Goal: Task Accomplishment & Management: Manage account settings

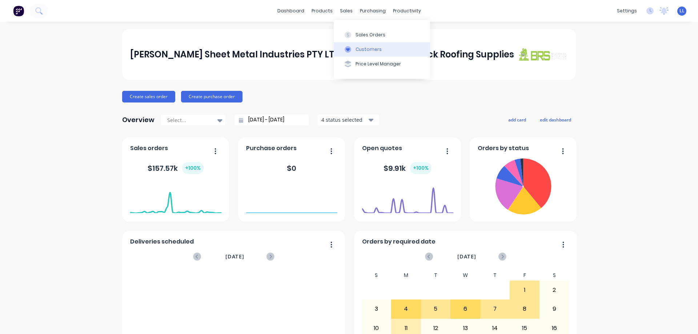
click at [358, 51] on div "Customers" at bounding box center [368, 49] width 26 height 7
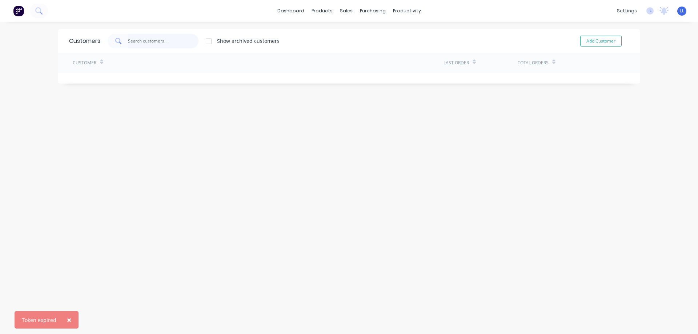
click at [136, 36] on input "text" at bounding box center [163, 41] width 71 height 15
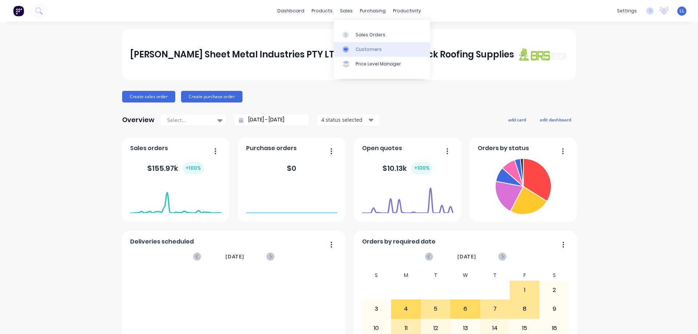
click at [367, 49] on div "Customers" at bounding box center [368, 49] width 26 height 7
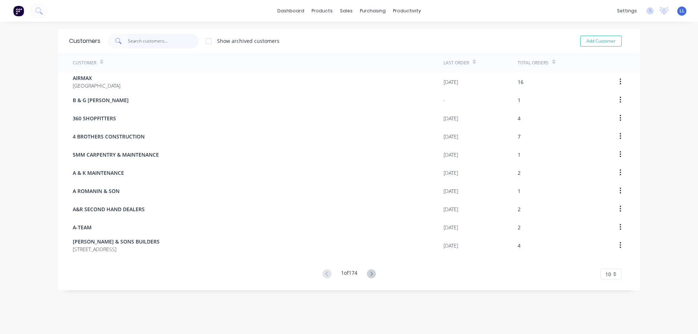
click at [133, 39] on input "text" at bounding box center [163, 41] width 71 height 15
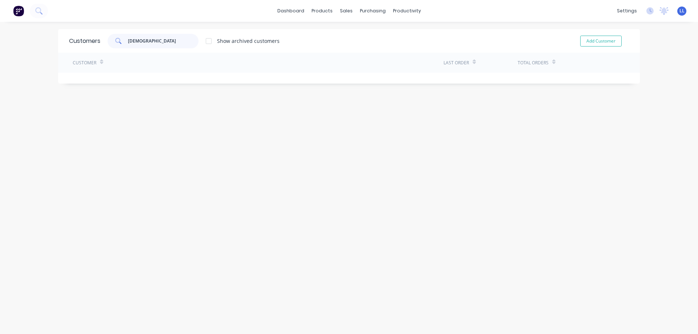
type input "[DEMOGRAPHIC_DATA]"
click at [100, 62] on icon at bounding box center [101, 63] width 3 height 2
click at [205, 43] on div at bounding box center [208, 41] width 15 height 15
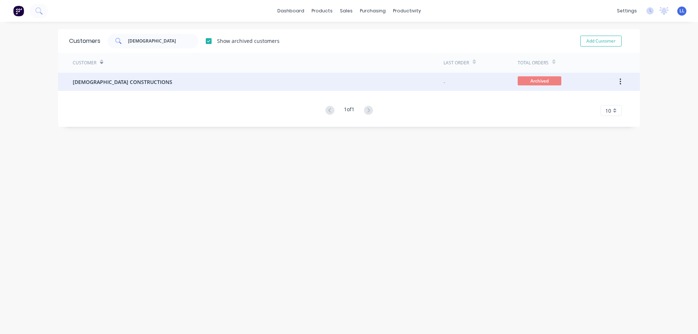
click at [549, 82] on span "Archived" at bounding box center [539, 80] width 44 height 9
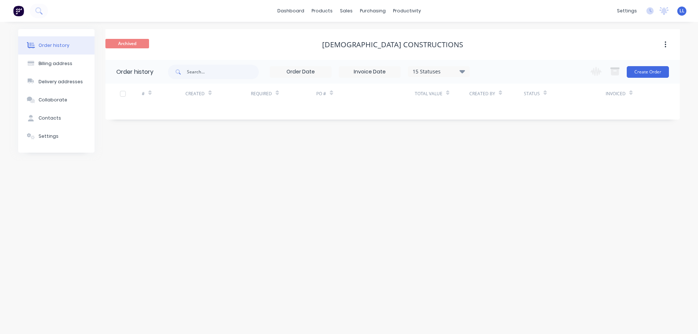
click at [664, 45] on icon "button" at bounding box center [665, 45] width 2 height 8
click at [631, 62] on div "Unarchive" at bounding box center [639, 63] width 56 height 11
click at [18, 12] on img at bounding box center [18, 10] width 11 height 11
